Goal: Task Accomplishment & Management: Manage account settings

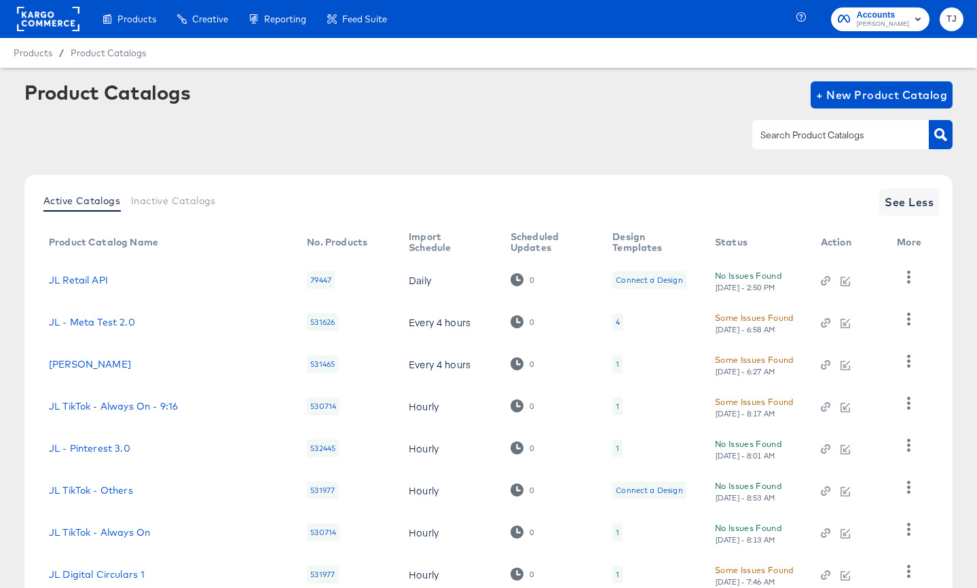
drag, startPoint x: 27, startPoint y: 27, endPoint x: 39, endPoint y: 26, distance: 12.3
click at [27, 27] on rect at bounding box center [48, 19] width 62 height 24
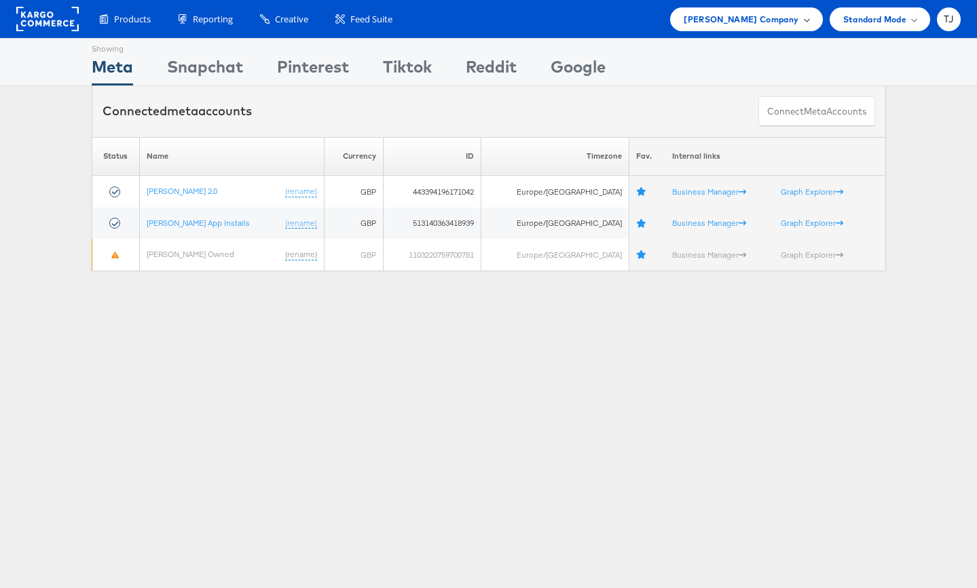
click at [802, 16] on div "John Lewis Company" at bounding box center [746, 19] width 125 height 14
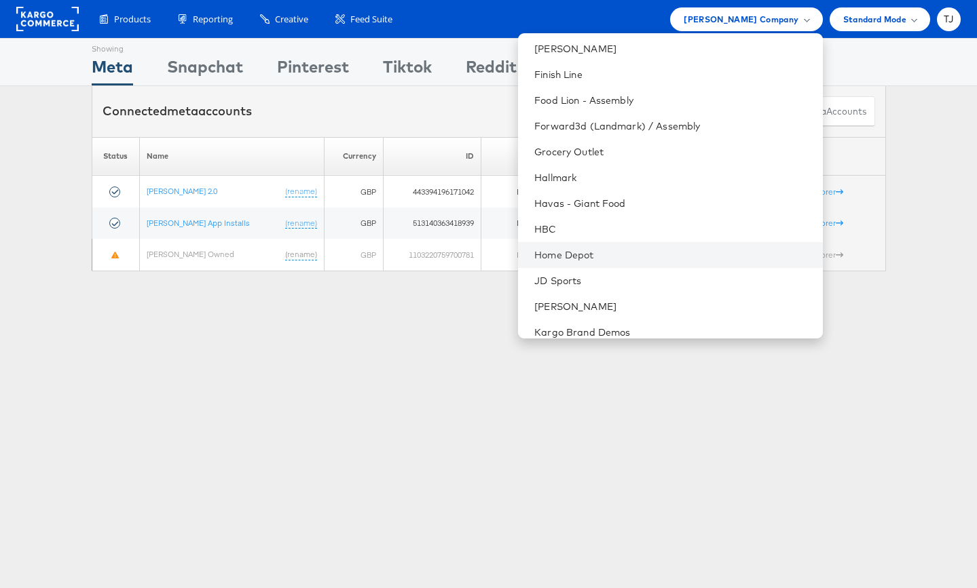
scroll to position [704, 0]
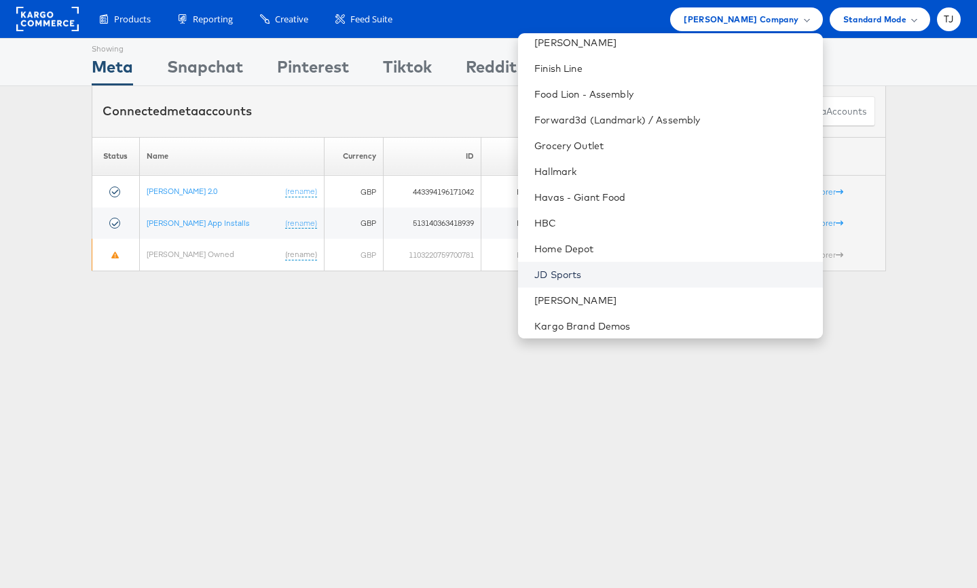
click at [696, 268] on link "JD Sports" at bounding box center [672, 275] width 277 height 14
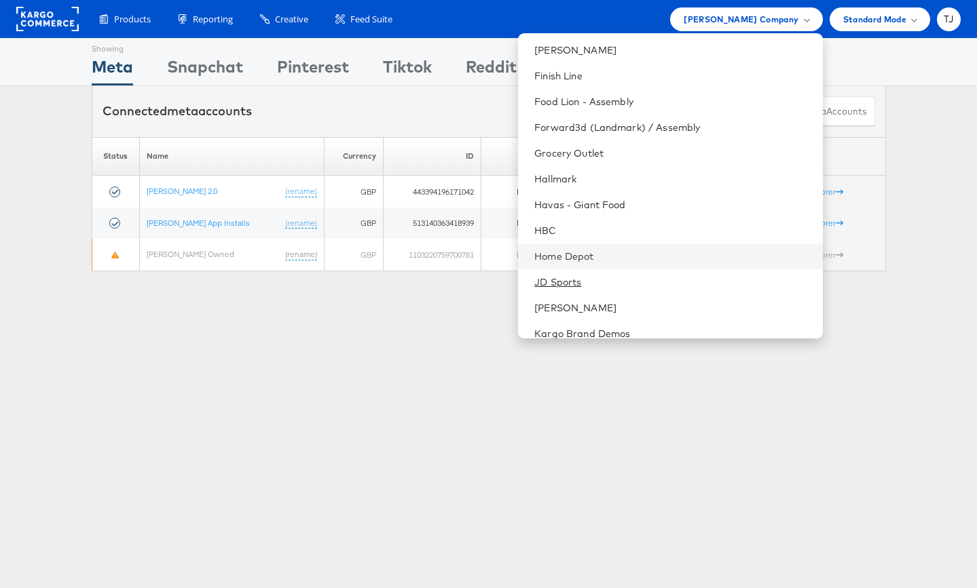
scroll to position [694, 0]
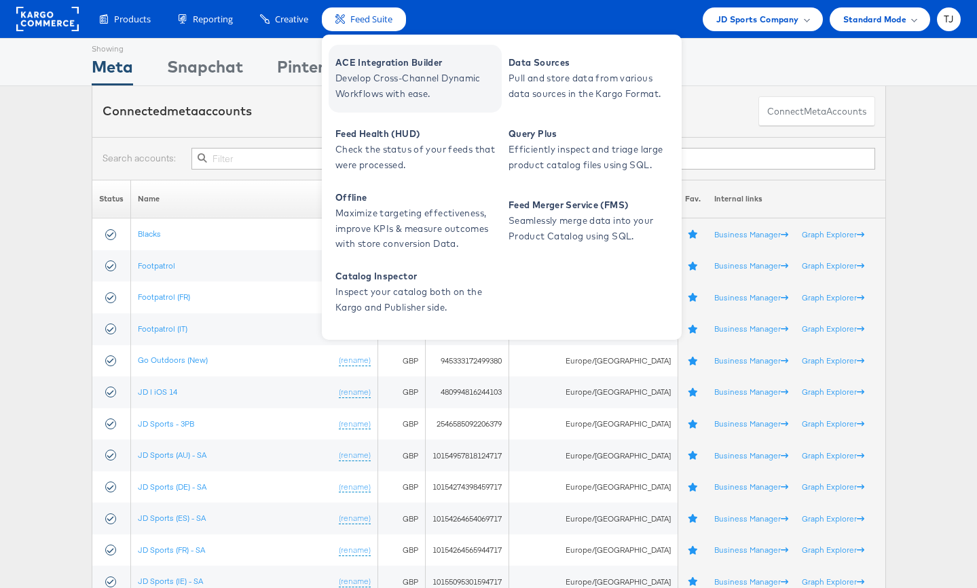
click at [367, 71] on span "Develop Cross-Channel Dynamic Workflows with ease." at bounding box center [416, 86] width 163 height 31
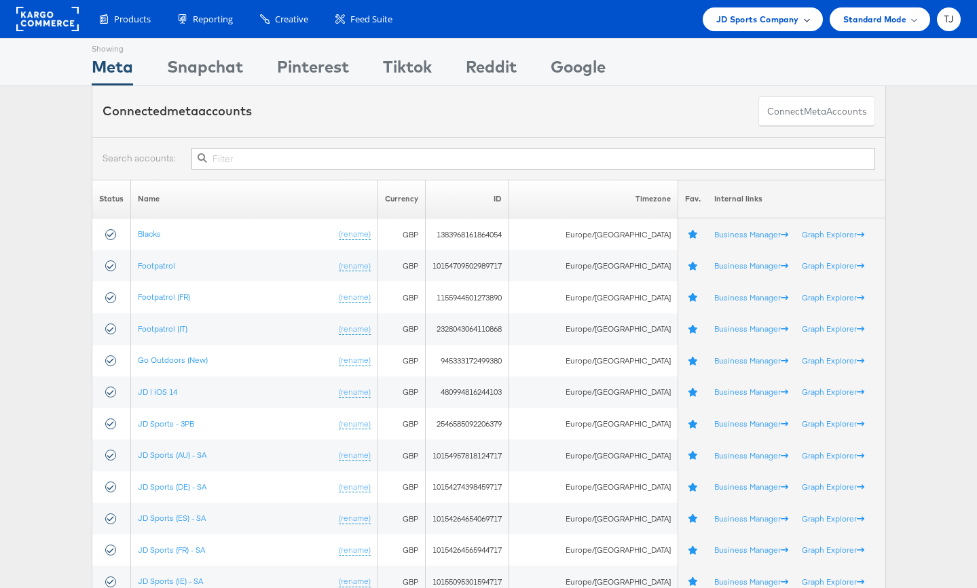
click at [797, 18] on span "JD Sports Company" at bounding box center [757, 19] width 83 height 14
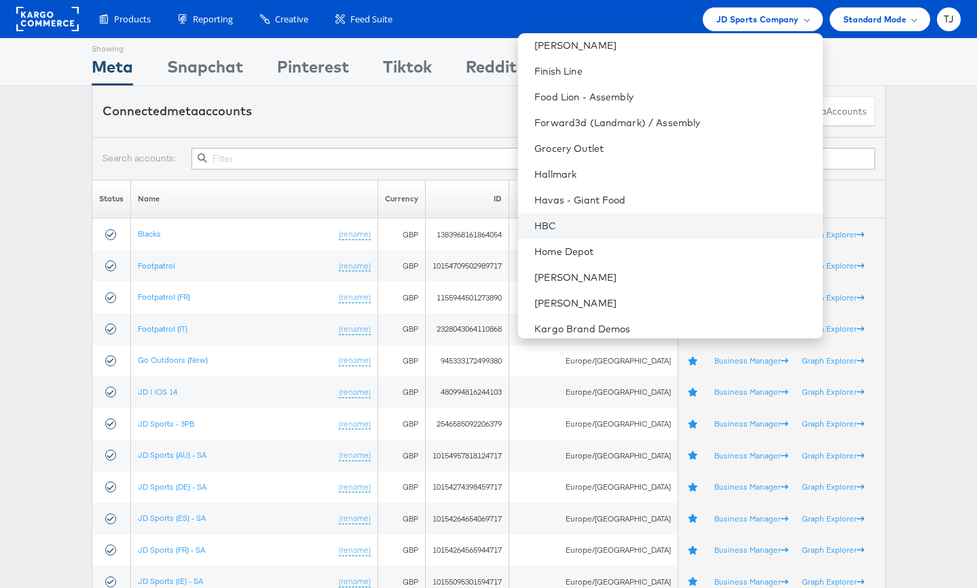
scroll to position [702, 0]
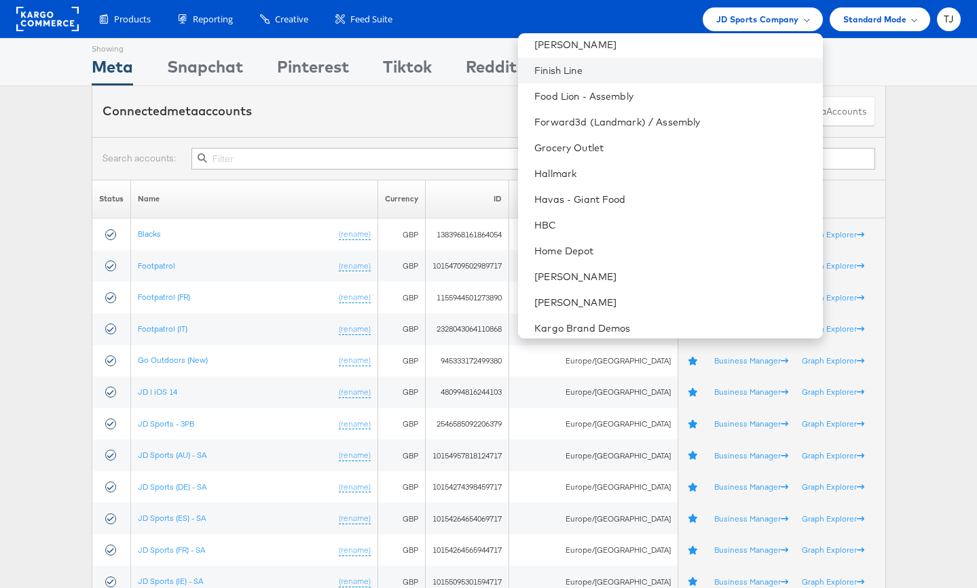
click at [680, 77] on li "Finish Line" at bounding box center [670, 71] width 304 height 26
click at [637, 66] on link "Finish Line" at bounding box center [672, 71] width 277 height 14
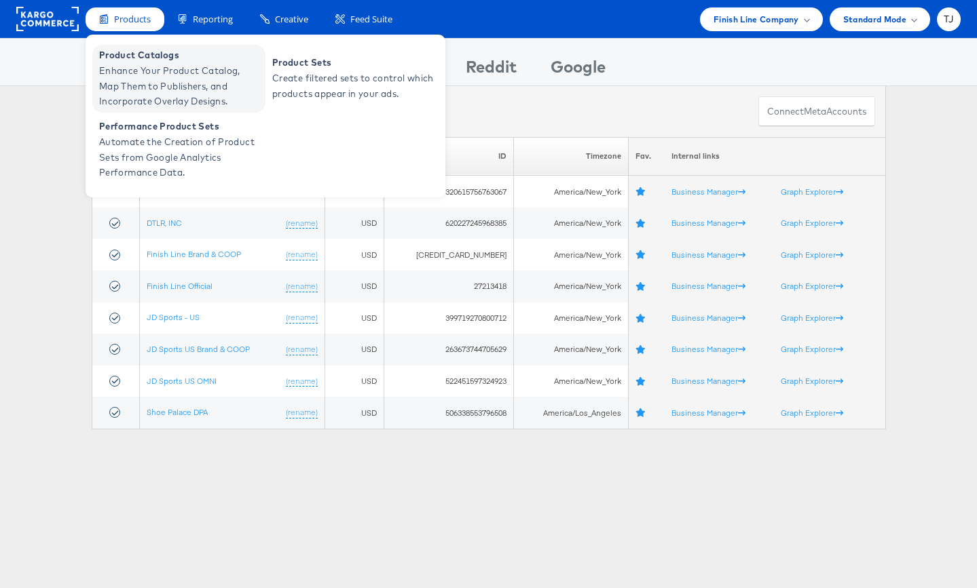
click at [126, 64] on span "Enhance Your Product Catalog, Map Them to Publishers, and Incorporate Overlay D…" at bounding box center [180, 86] width 163 height 46
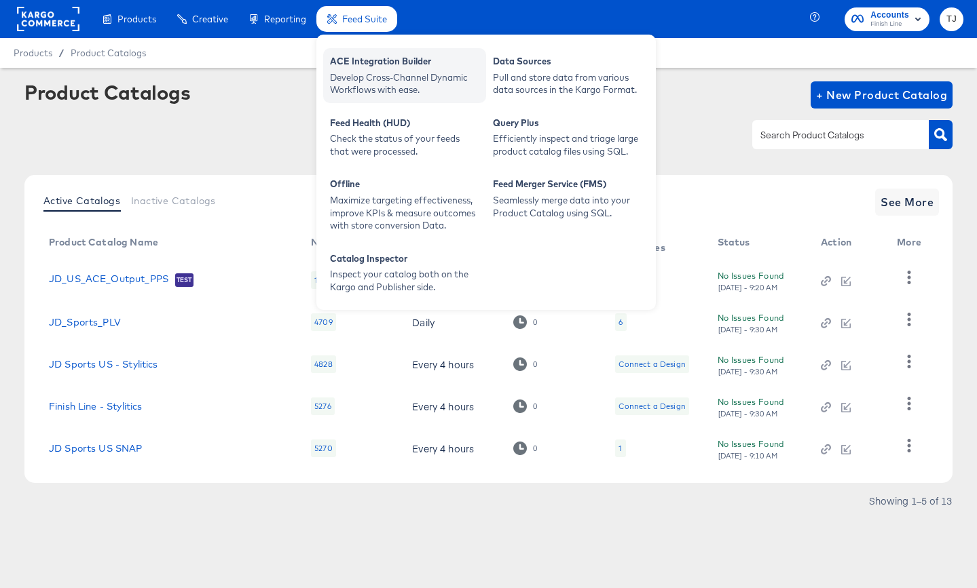
click at [354, 71] on div "Develop Cross-Channel Dynamic Workflows with ease." at bounding box center [404, 83] width 149 height 25
